Goal: Task Accomplishment & Management: Use online tool/utility

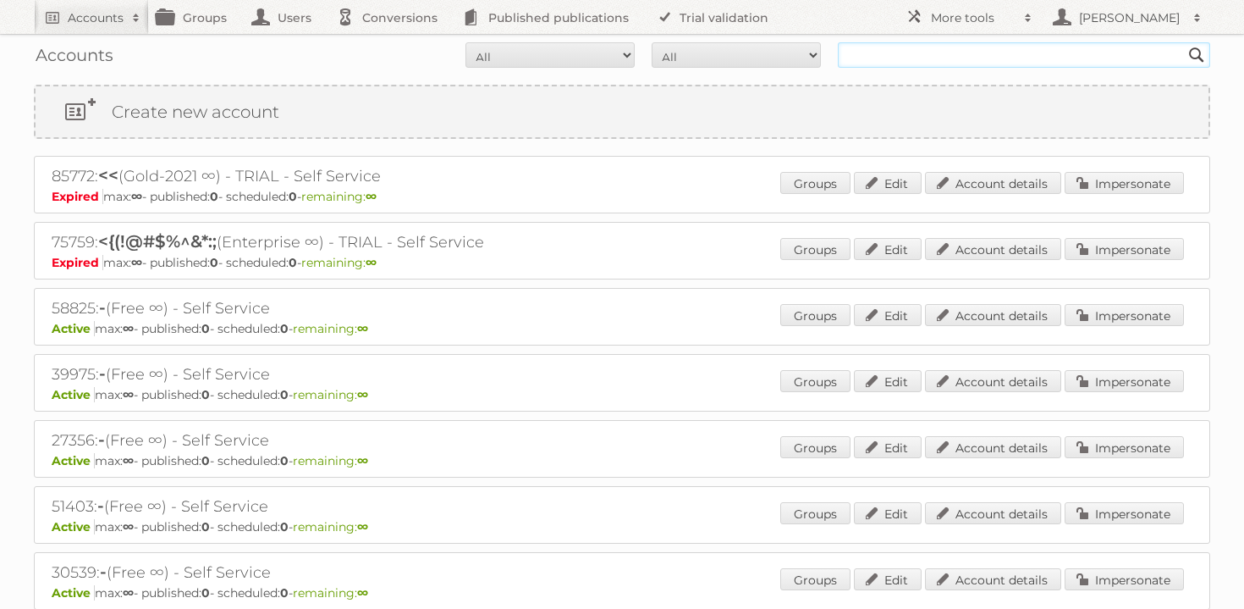
click at [896, 56] on input "text" at bounding box center [1024, 54] width 373 height 25
type input "cheil"
click at [1184, 42] on input "Search" at bounding box center [1196, 54] width 25 height 25
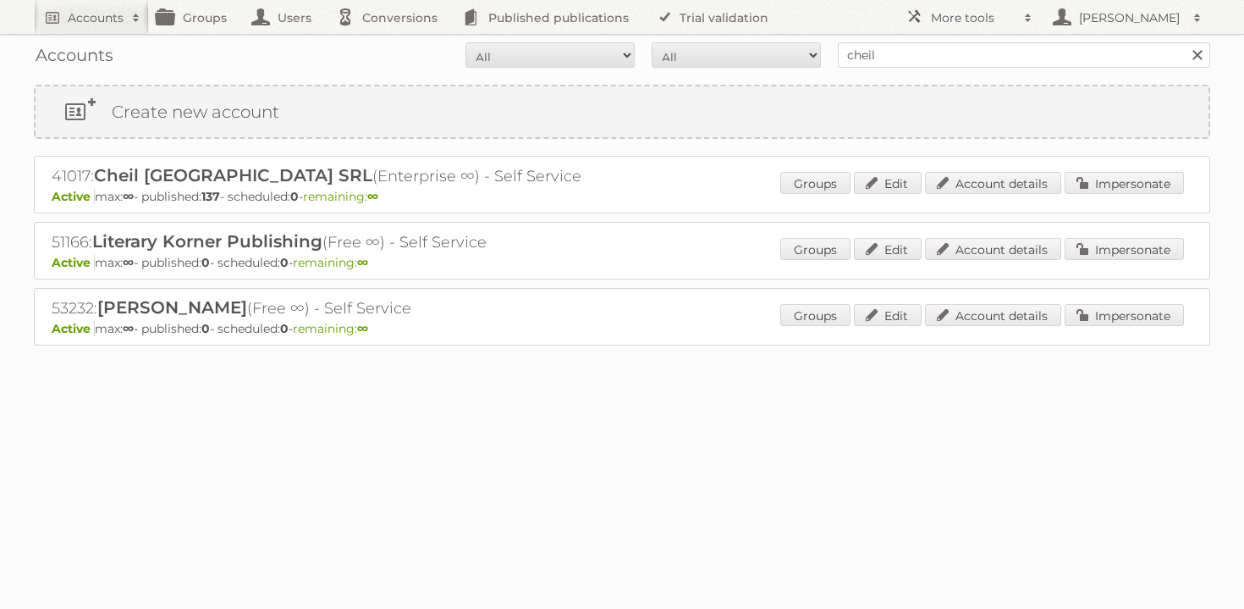
click at [1144, 198] on p "Active max: ∞ - published: 137 - scheduled: 0 - remaining: ∞" at bounding box center [622, 196] width 1141 height 15
click at [1139, 194] on div "Groups Edit Account details Impersonate" at bounding box center [983, 184] width 404 height 25
click at [1114, 182] on link "Impersonate" at bounding box center [1124, 183] width 119 height 22
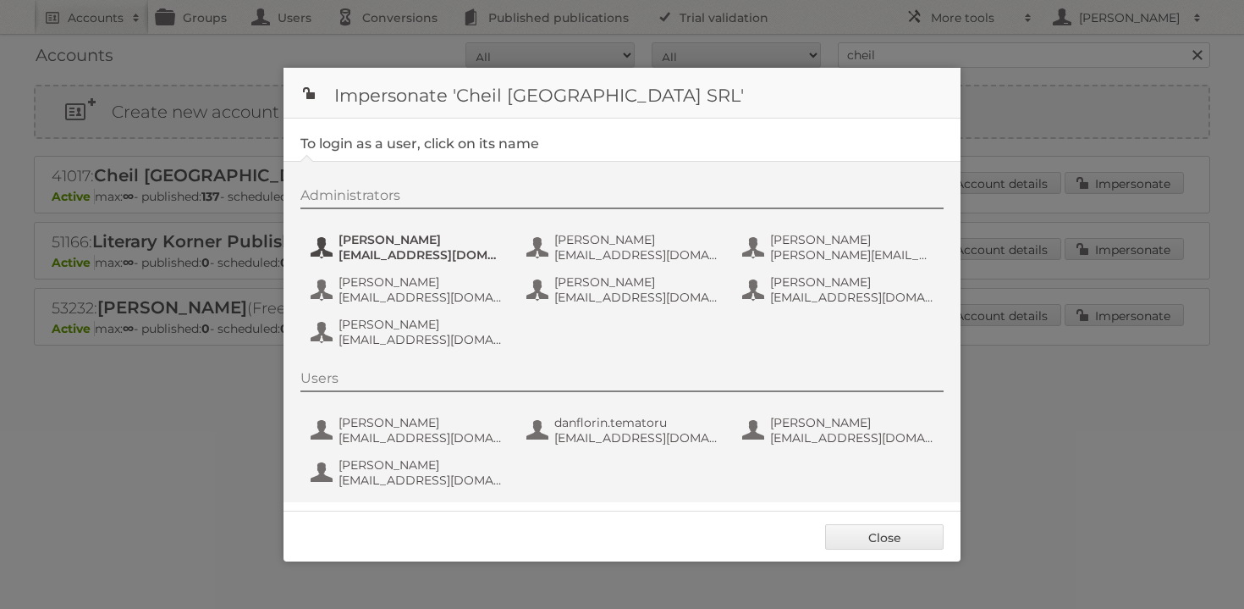
click at [354, 234] on span "Andrea Damian" at bounding box center [421, 239] width 164 height 15
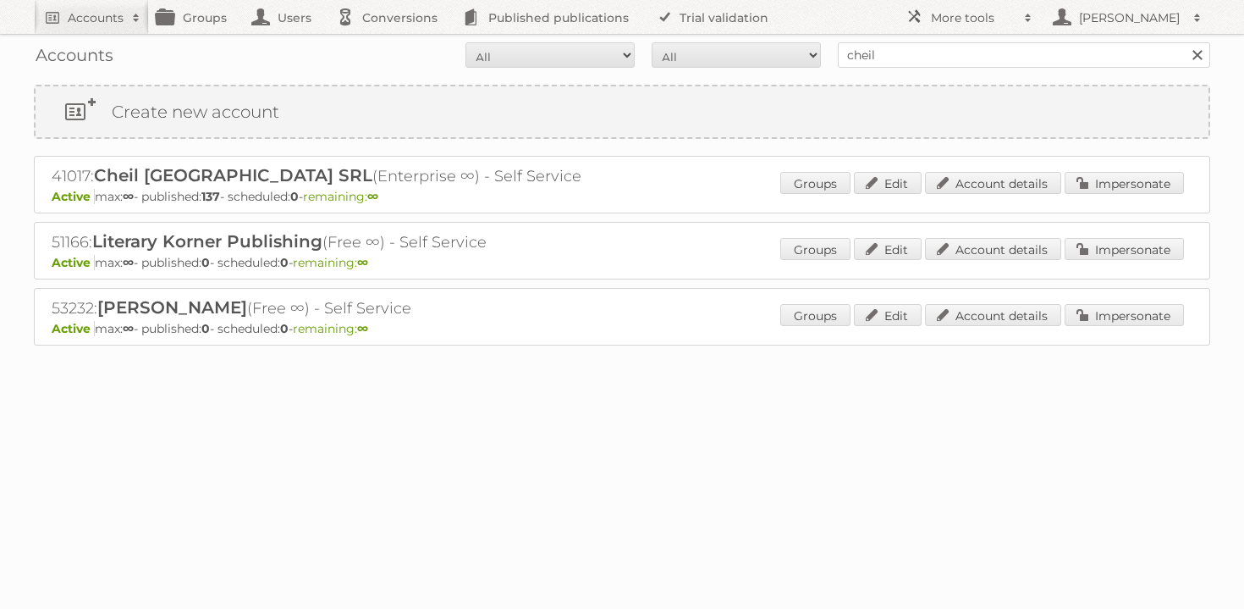
click at [907, 39] on div "Accounts All Active Expired Pending All Paid Trials Self service cheil Search" at bounding box center [622, 55] width 1177 height 42
click at [907, 51] on input "cheil" at bounding box center [1024, 54] width 373 height 25
paste input "anestakisa@kotsovolos.gr"
type input "anestakisa@kotsovolos.gr"
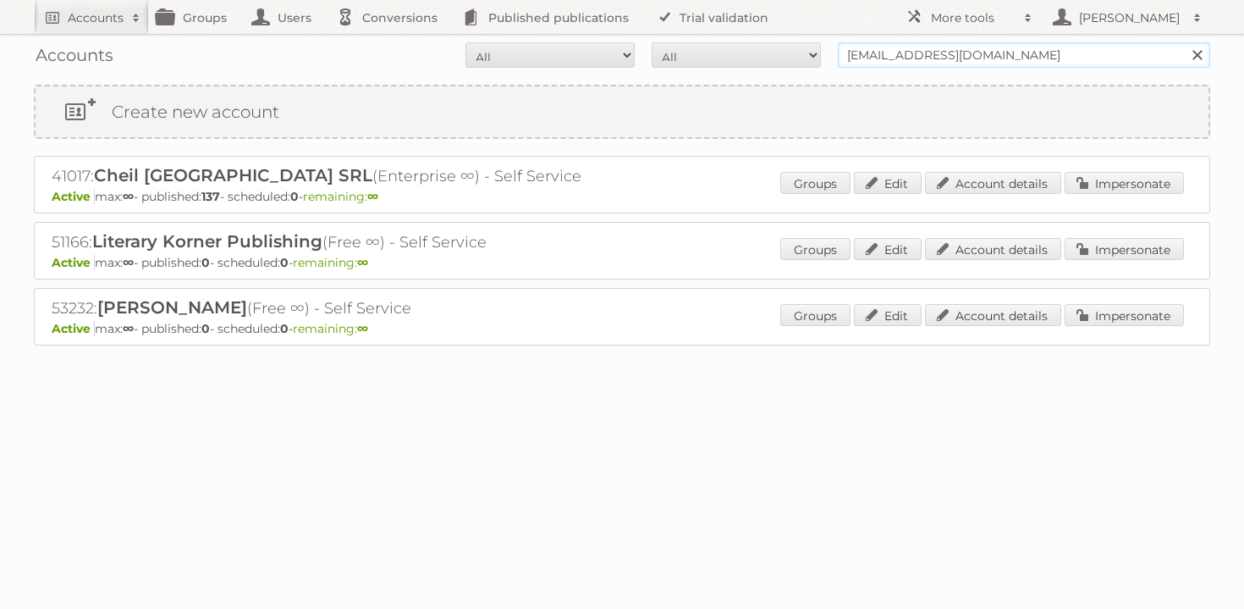
click at [1184, 42] on input "Search" at bounding box center [1196, 54] width 25 height 25
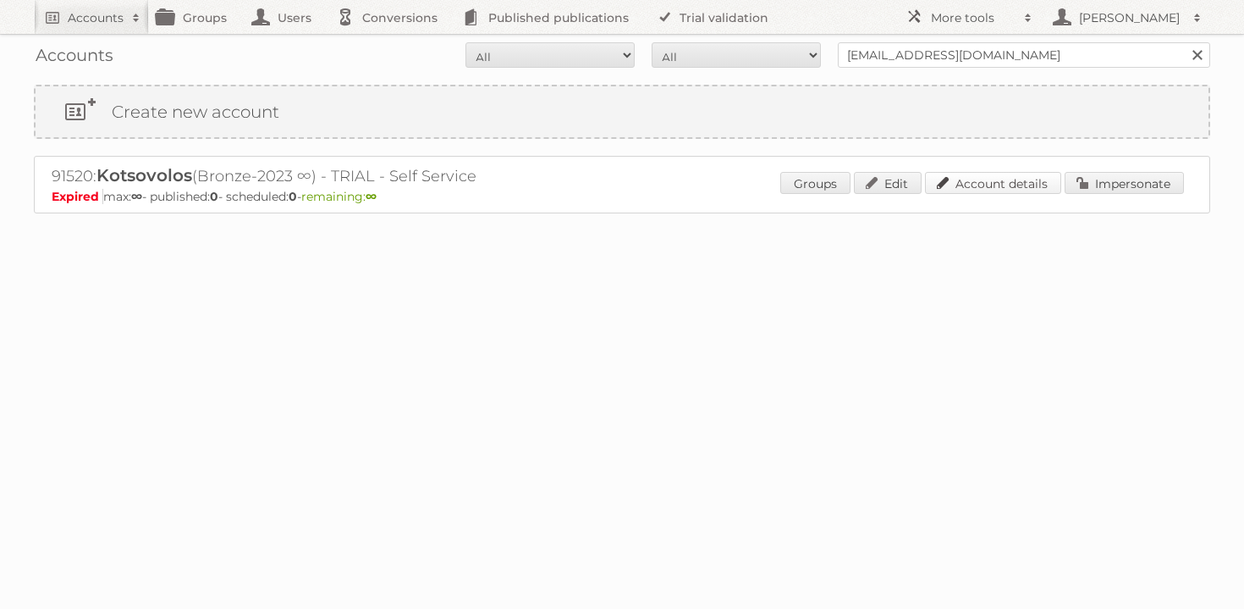
click at [960, 180] on link "Account details" at bounding box center [993, 183] width 136 height 22
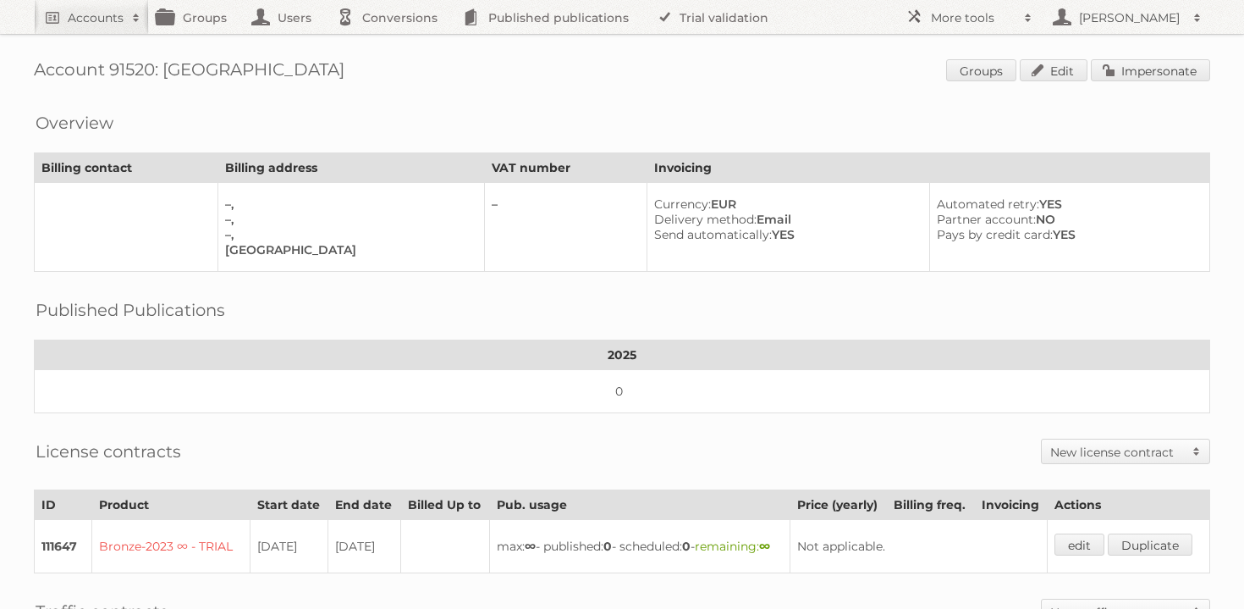
click at [1162, 55] on div "Account 91520: Kotsovolos Groups Edit Impersonate Overview Billing contact Bill…" at bounding box center [622, 463] width 1244 height 926
click at [1145, 69] on link "Impersonate" at bounding box center [1150, 70] width 119 height 22
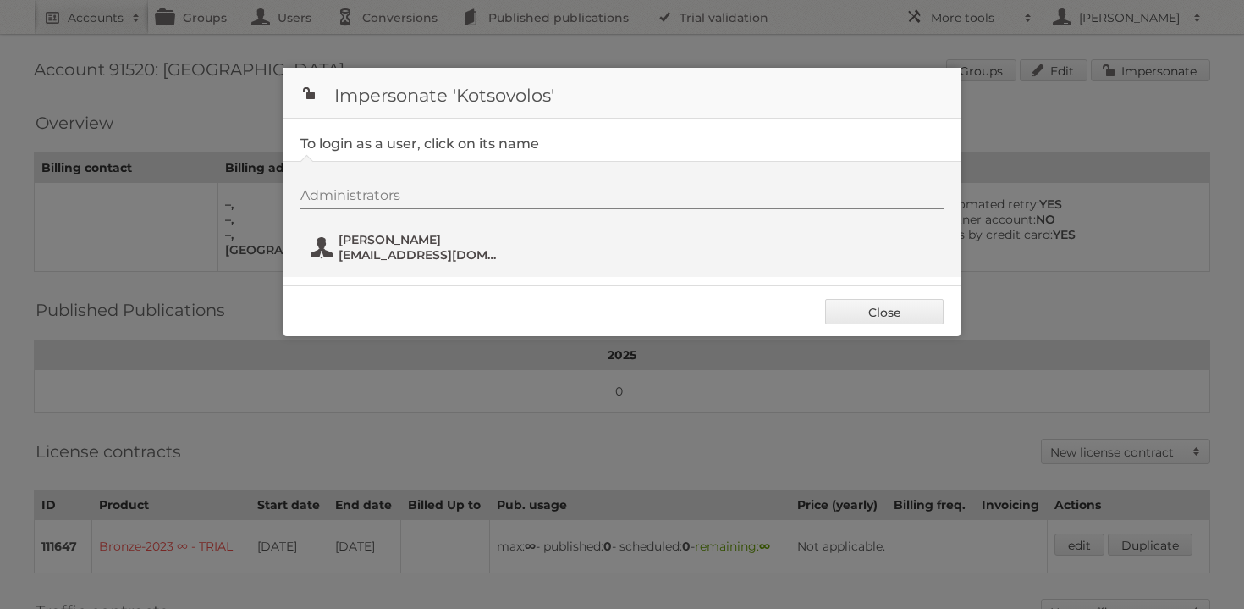
click at [352, 257] on span "anestakisa@kotsovolos.gr" at bounding box center [421, 254] width 164 height 15
